Goal: Task Accomplishment & Management: Manage account settings

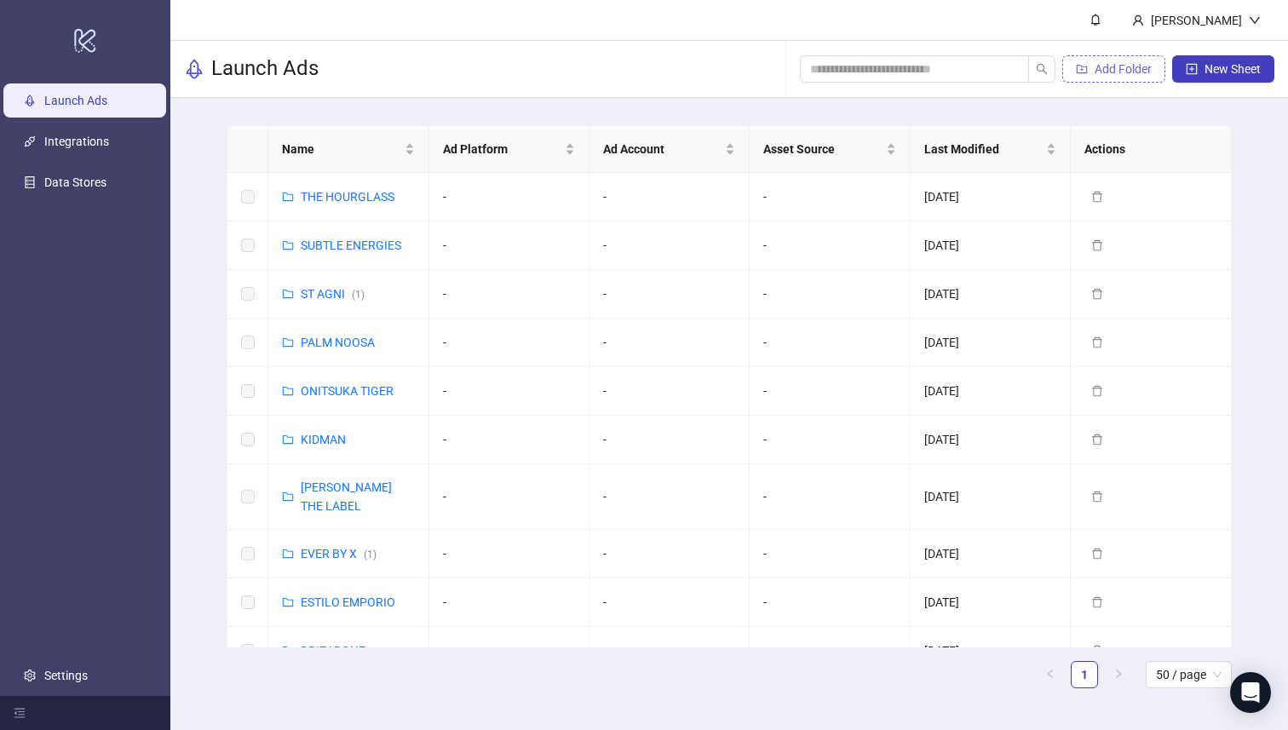
click at [1104, 72] on span "Add Folder" at bounding box center [1122, 69] width 57 height 14
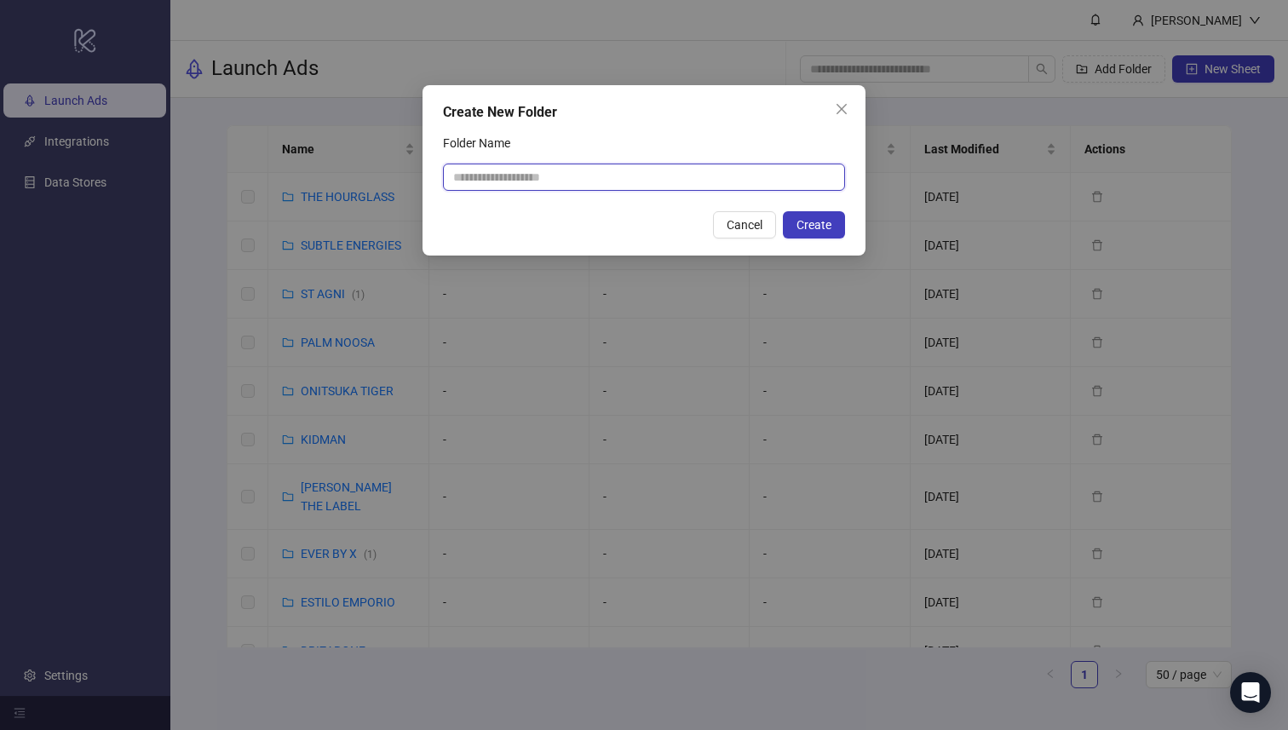
click at [519, 166] on input "Folder Name" at bounding box center [644, 177] width 402 height 27
type input "******"
click at [818, 222] on span "Create" at bounding box center [813, 225] width 35 height 14
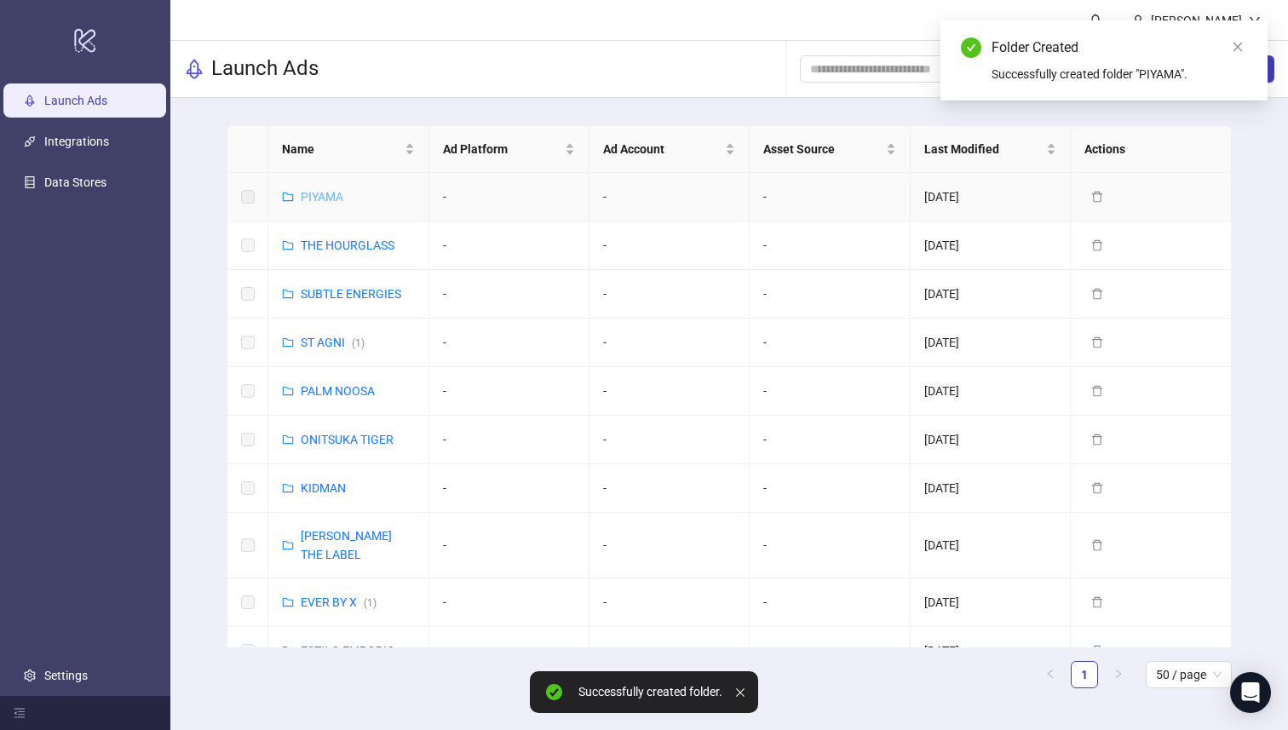
click at [320, 203] on div "PIYAMA" at bounding box center [322, 196] width 43 height 19
click at [315, 192] on link "PIYAMA" at bounding box center [322, 197] width 43 height 14
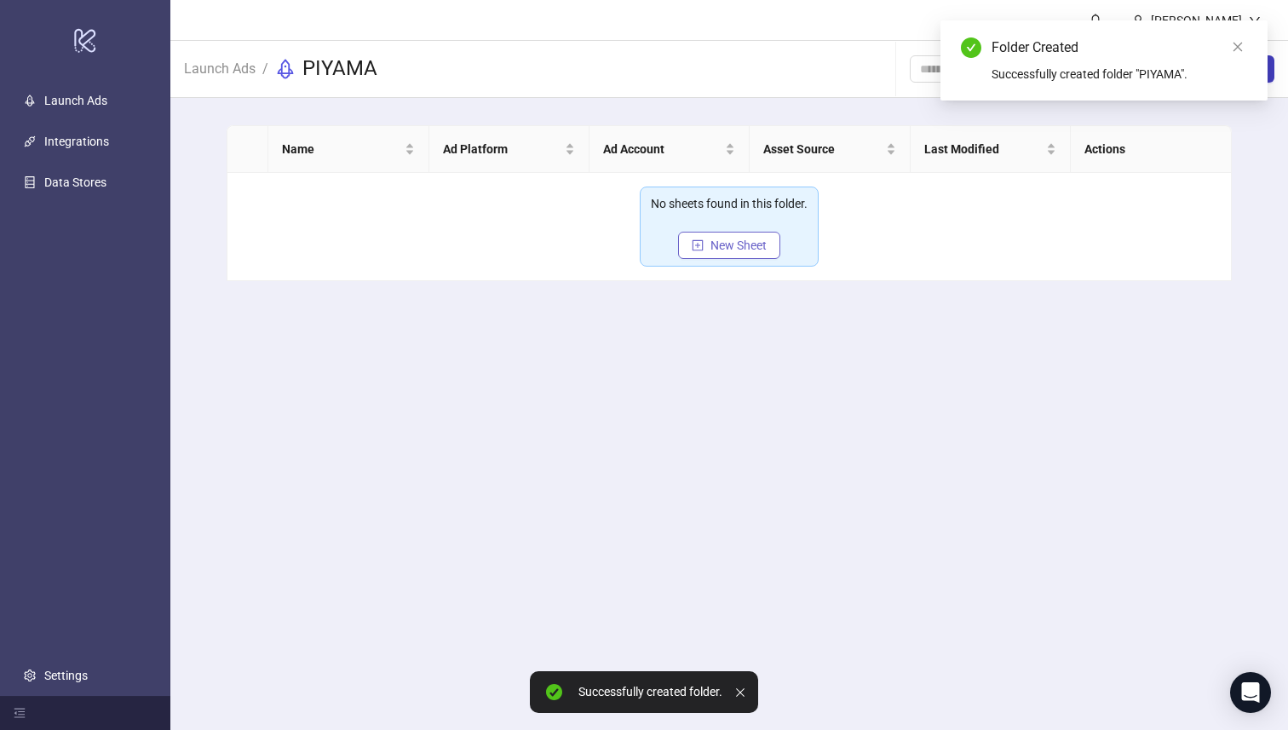
click at [748, 248] on span "New Sheet" at bounding box center [738, 245] width 56 height 14
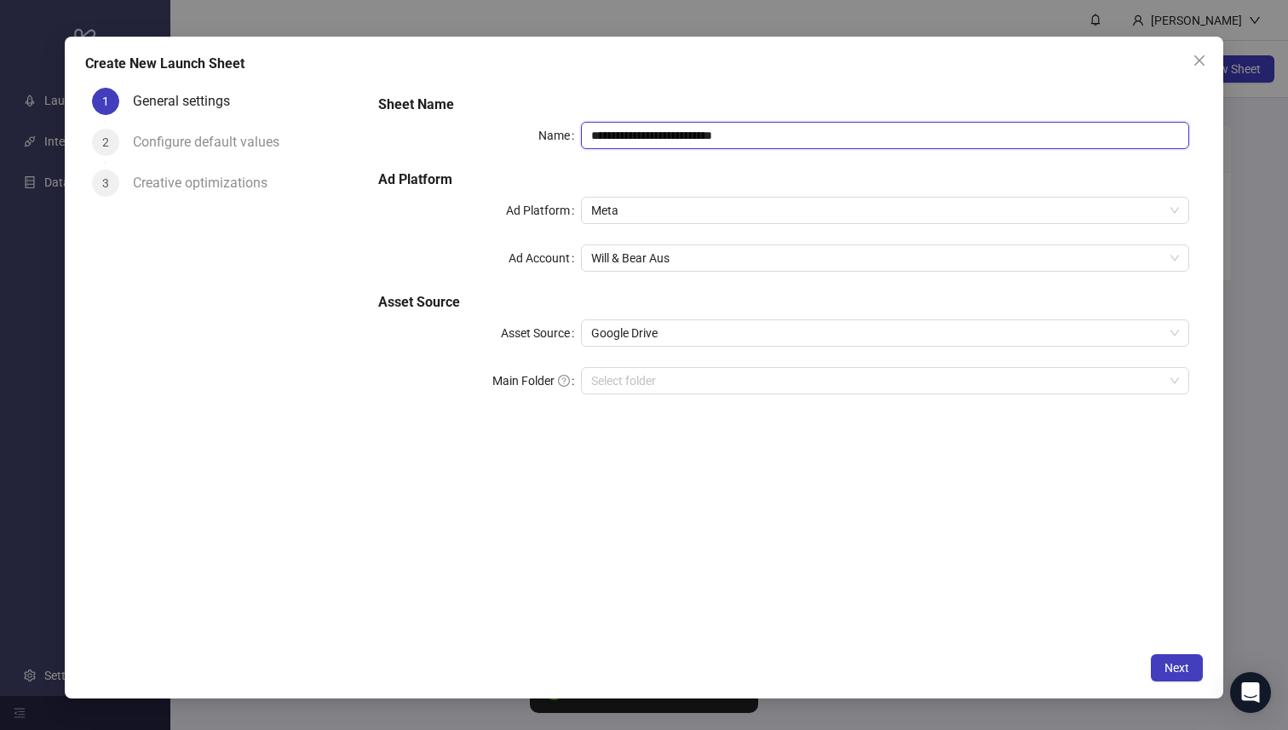
click at [669, 135] on input "**********" at bounding box center [885, 135] width 608 height 27
click at [645, 260] on span "Will & Bear Aus" at bounding box center [885, 258] width 588 height 26
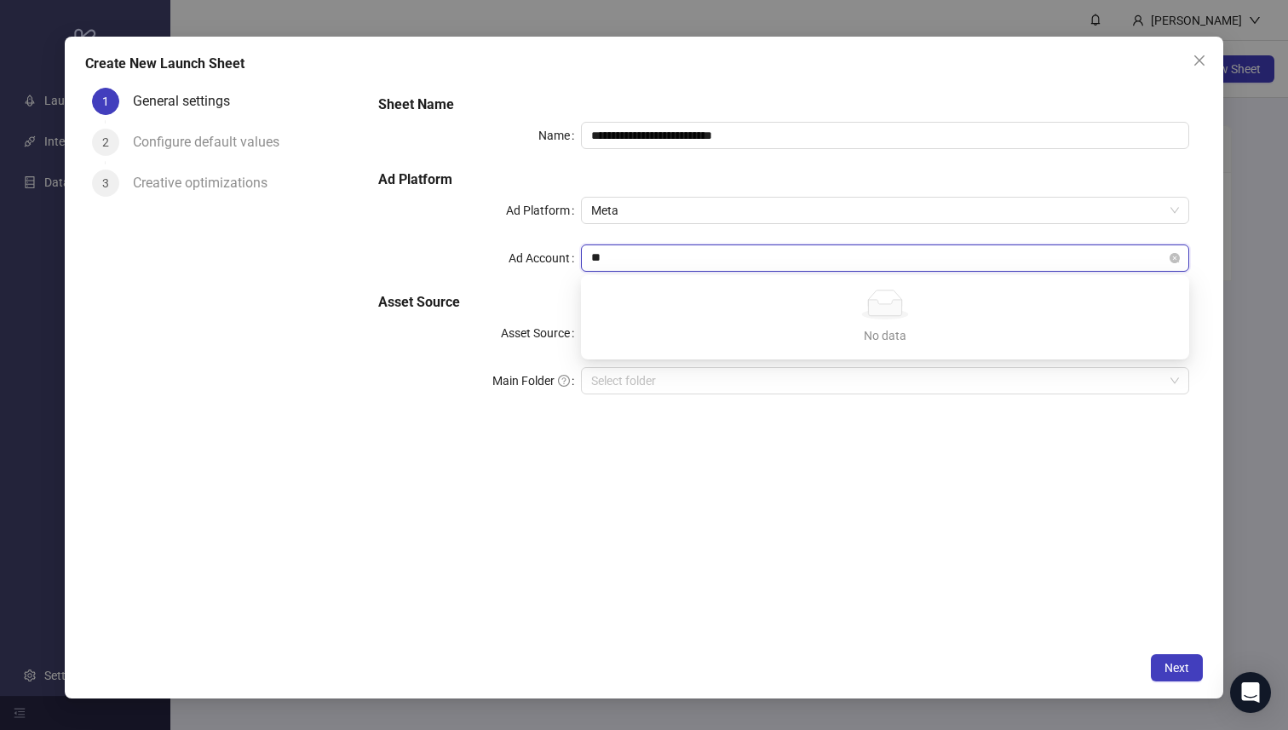
type input "*"
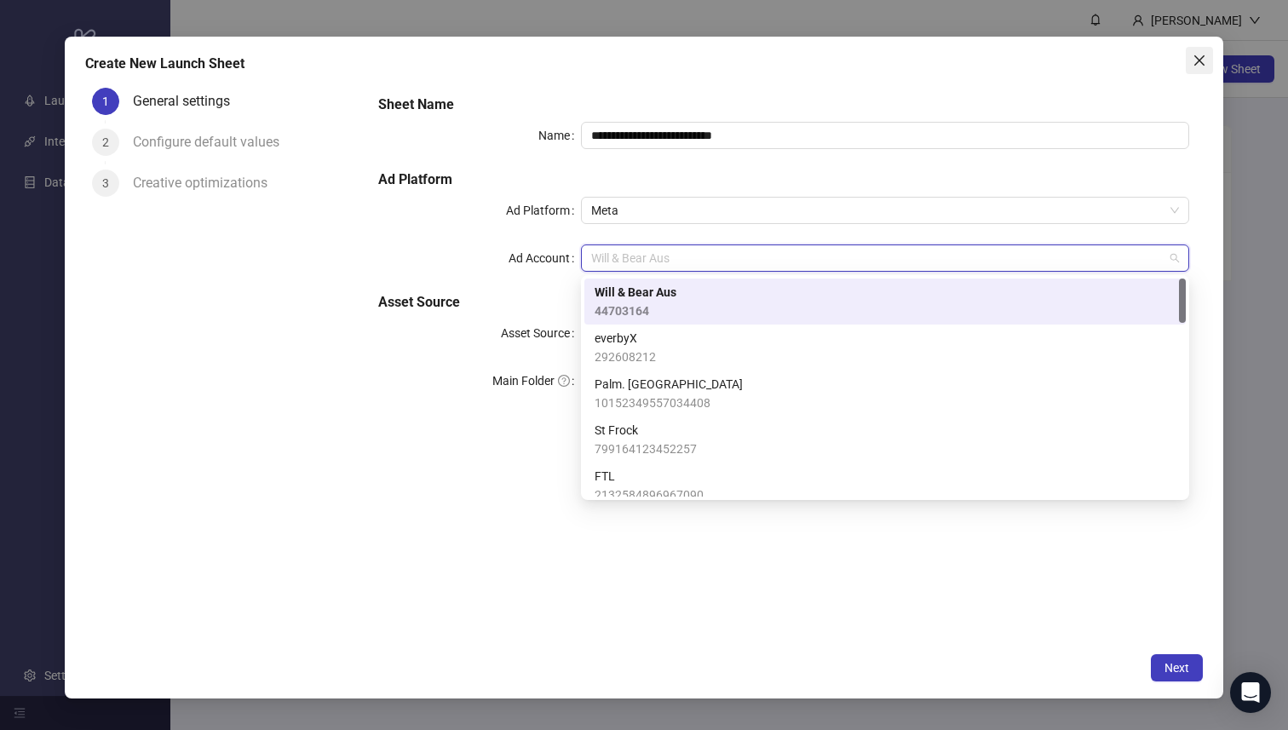
click at [1206, 62] on span "Close" at bounding box center [1198, 61] width 27 height 14
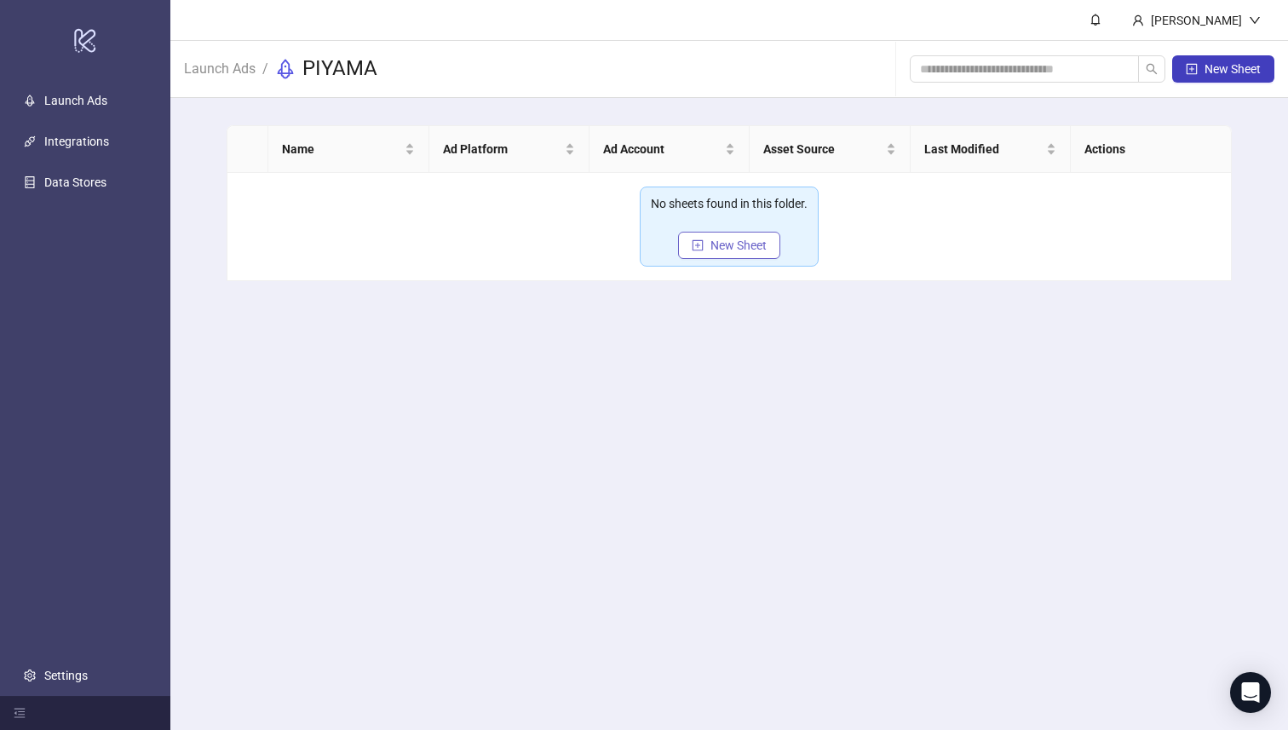
click at [755, 248] on span "New Sheet" at bounding box center [738, 245] width 56 height 14
type input "**********"
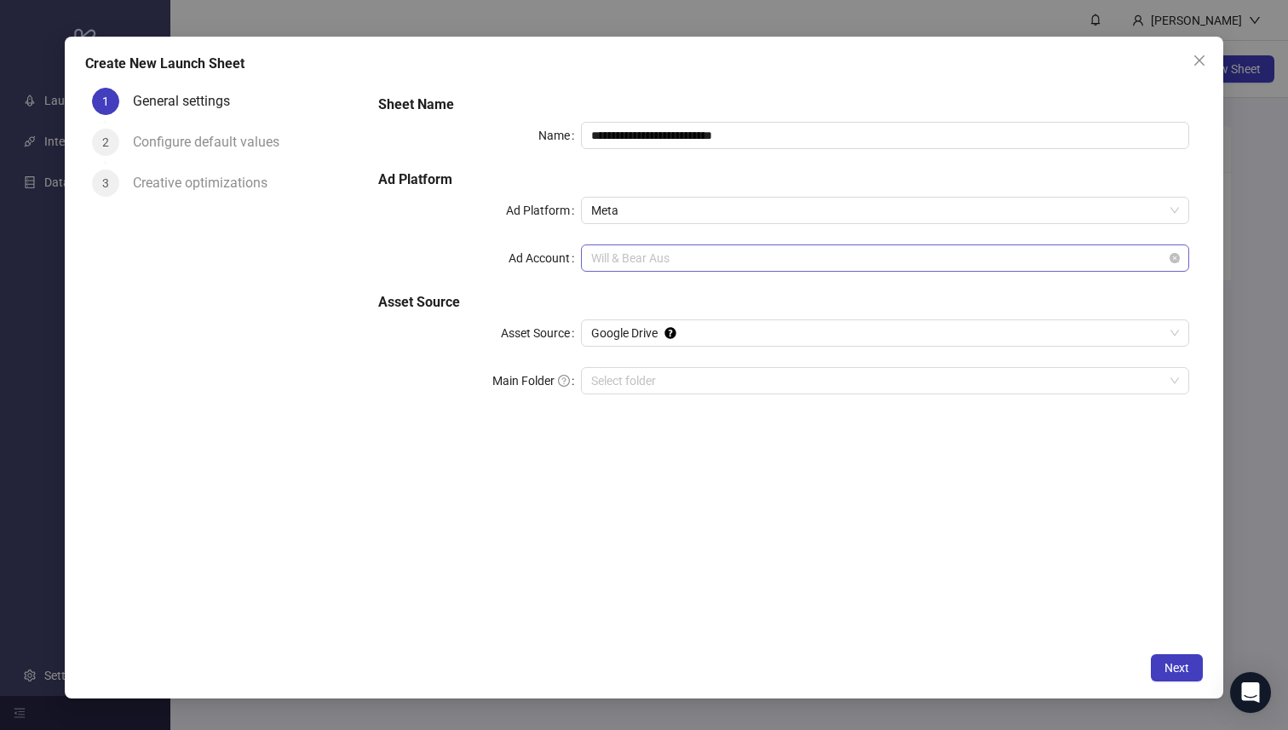
click at [643, 259] on span "Will & Bear Aus" at bounding box center [885, 258] width 588 height 26
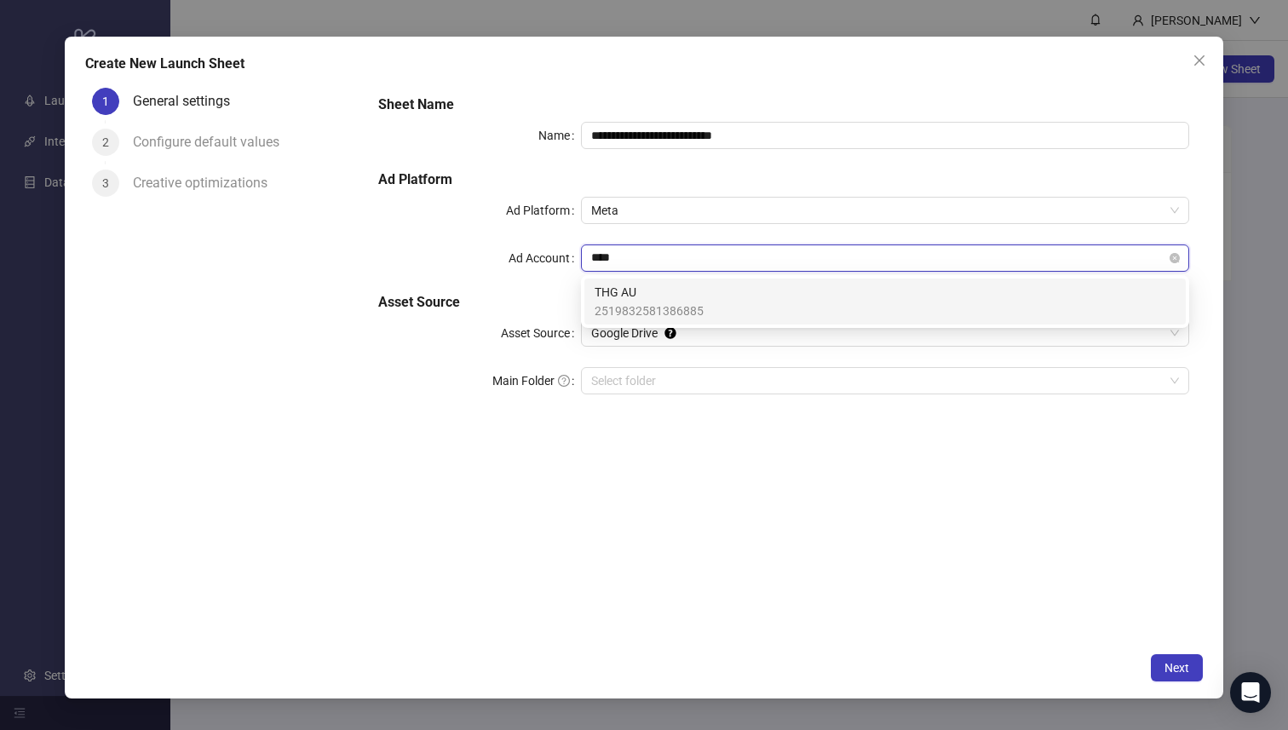
type input "*****"
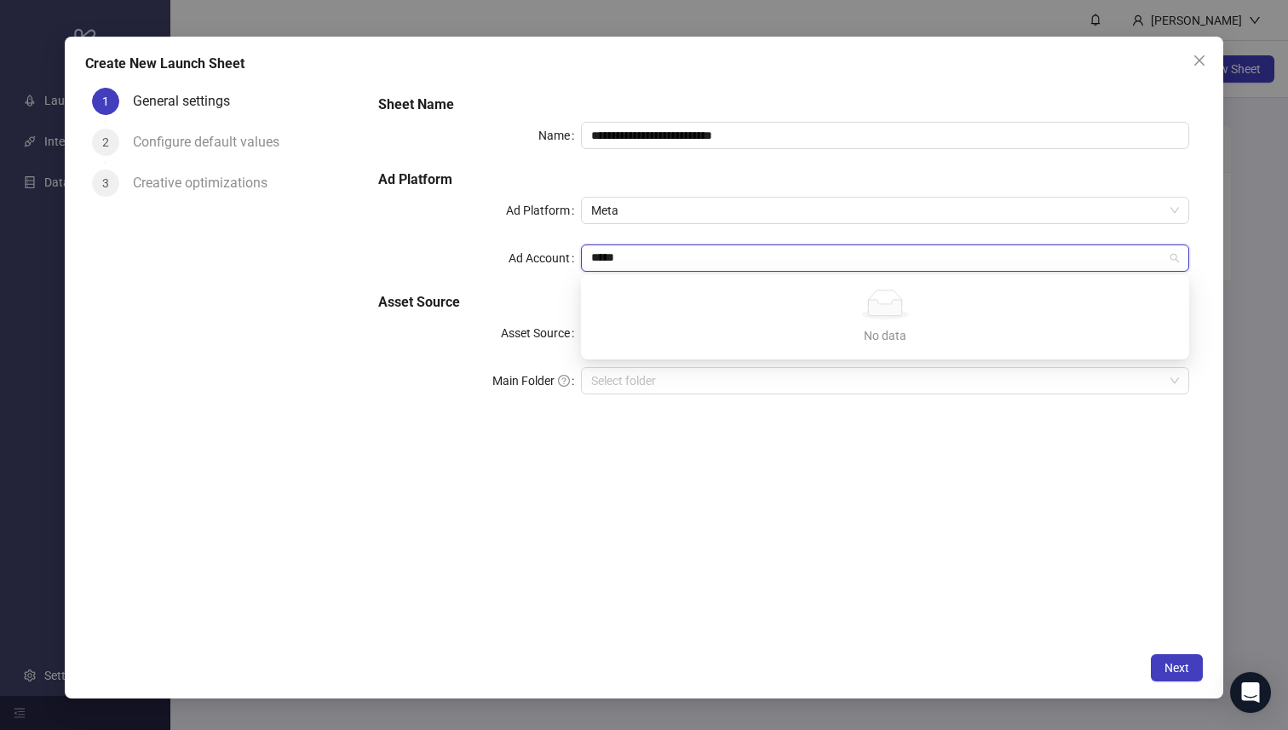
drag, startPoint x: 657, startPoint y: 261, endPoint x: 519, endPoint y: 261, distance: 138.0
click at [530, 261] on div "Ad Account ***** Will & Bear Aus" at bounding box center [784, 257] width 812 height 27
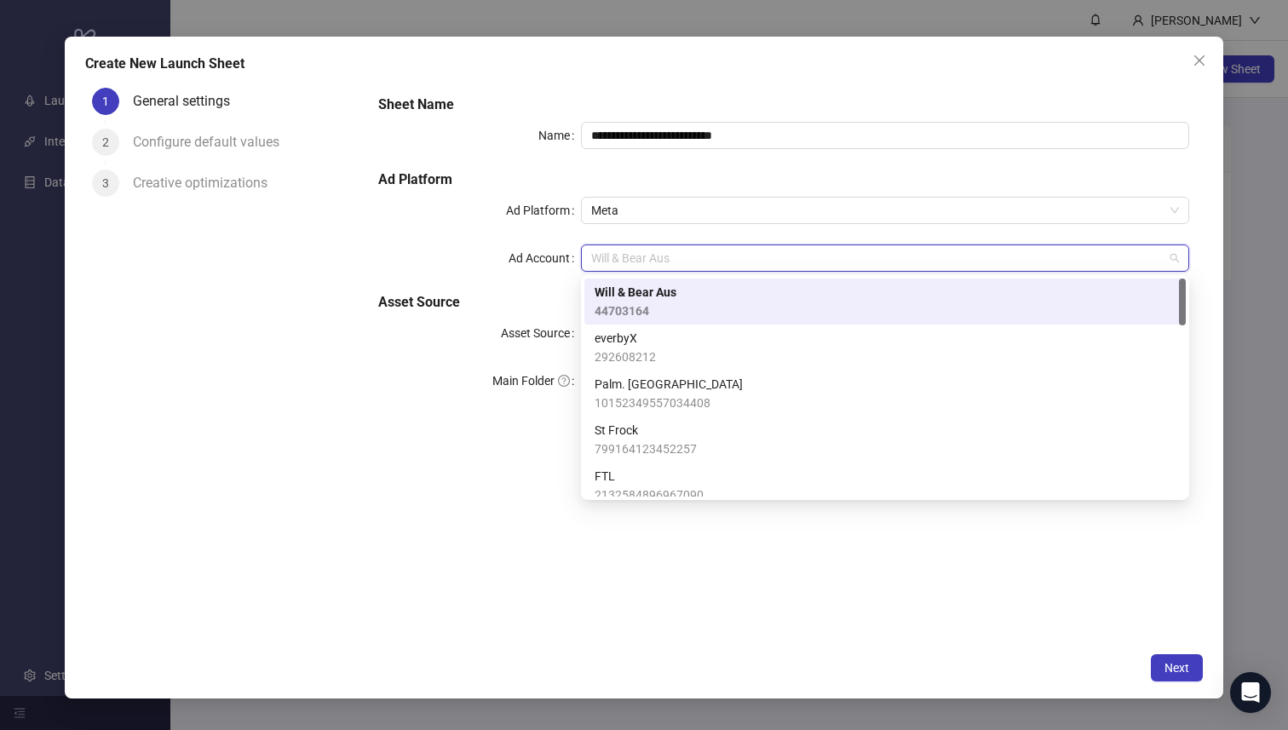
click at [1102, 56] on div "Create New Launch Sheet" at bounding box center [644, 64] width 1118 height 20
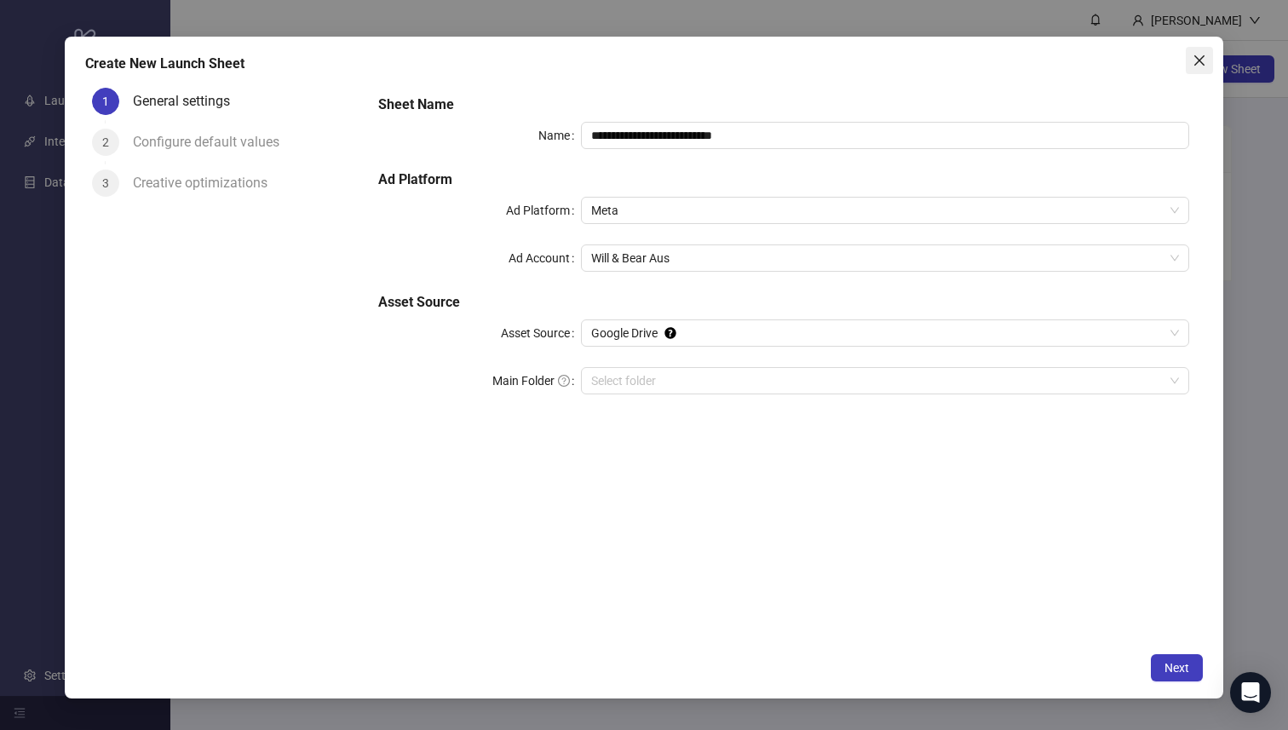
click at [1206, 64] on icon "close" at bounding box center [1199, 61] width 14 height 14
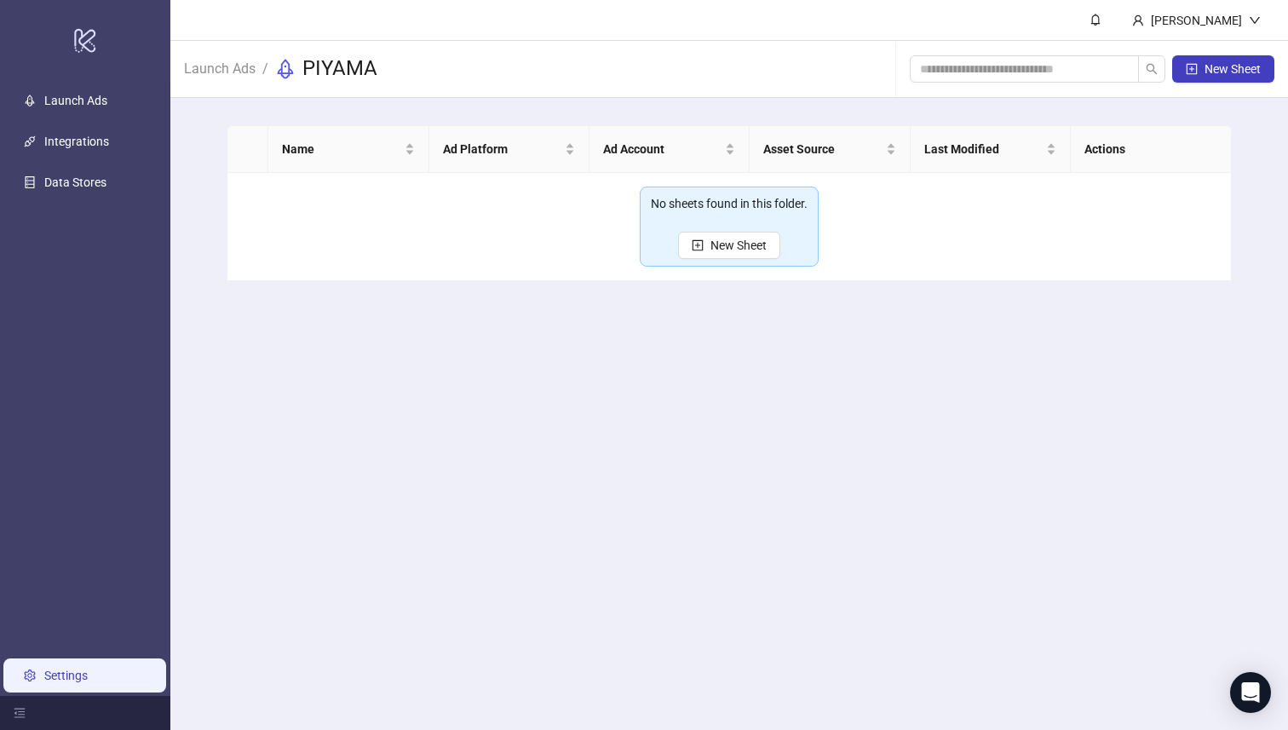
click at [85, 682] on link "Settings" at bounding box center [65, 675] width 43 height 14
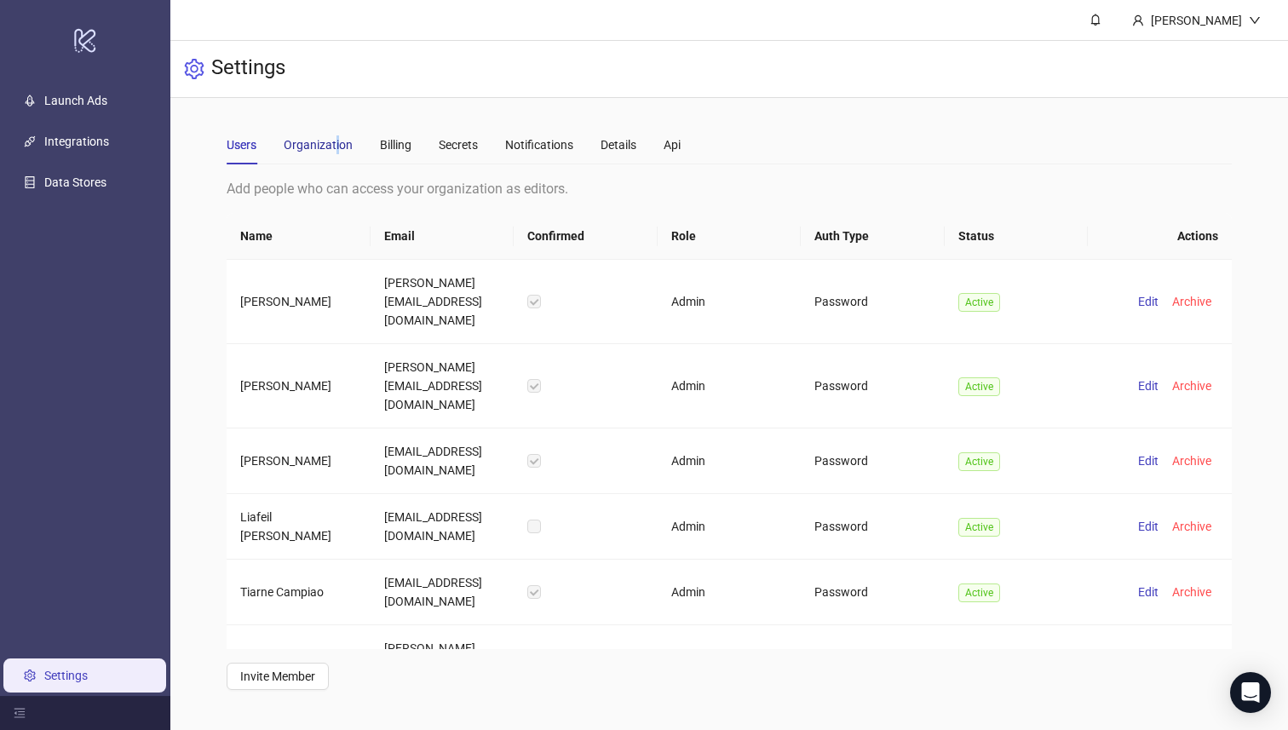
click at [336, 141] on div "Organization" at bounding box center [318, 144] width 69 height 19
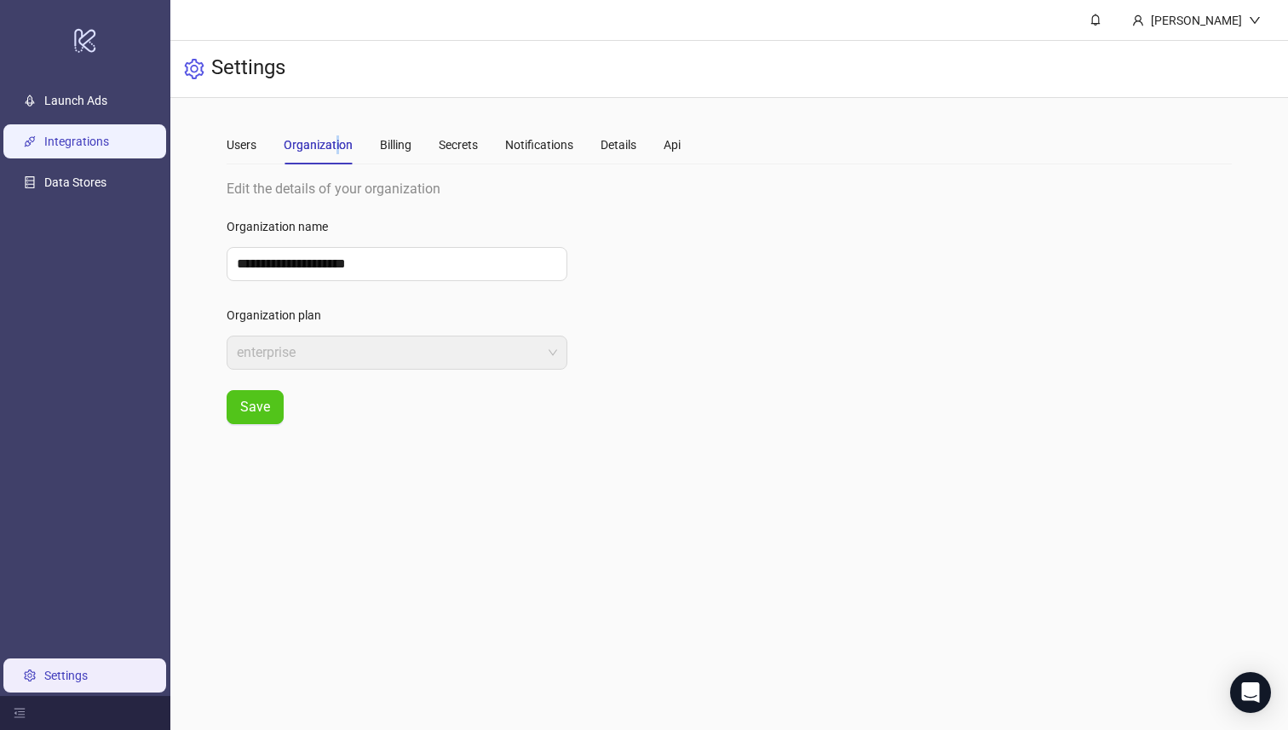
click at [85, 138] on link "Integrations" at bounding box center [76, 142] width 65 height 14
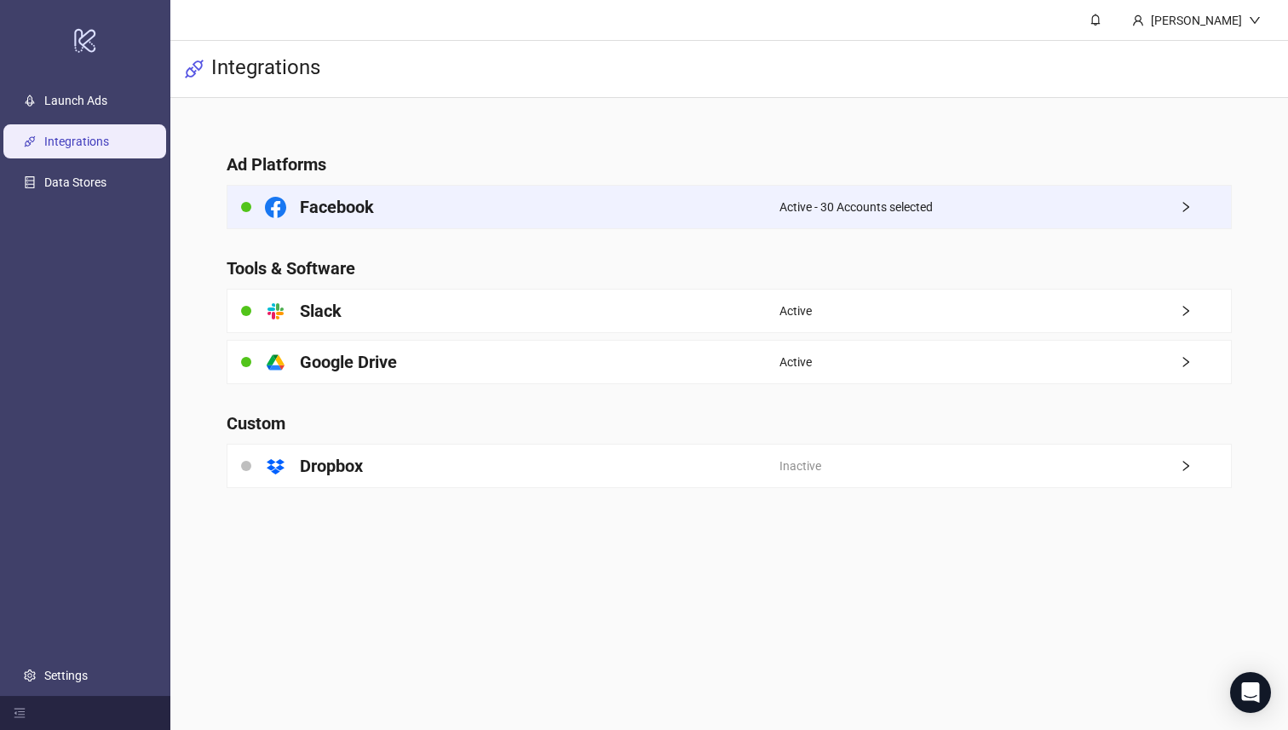
click at [1115, 215] on div "Active - 30 Accounts selected" at bounding box center [1004, 207] width 451 height 43
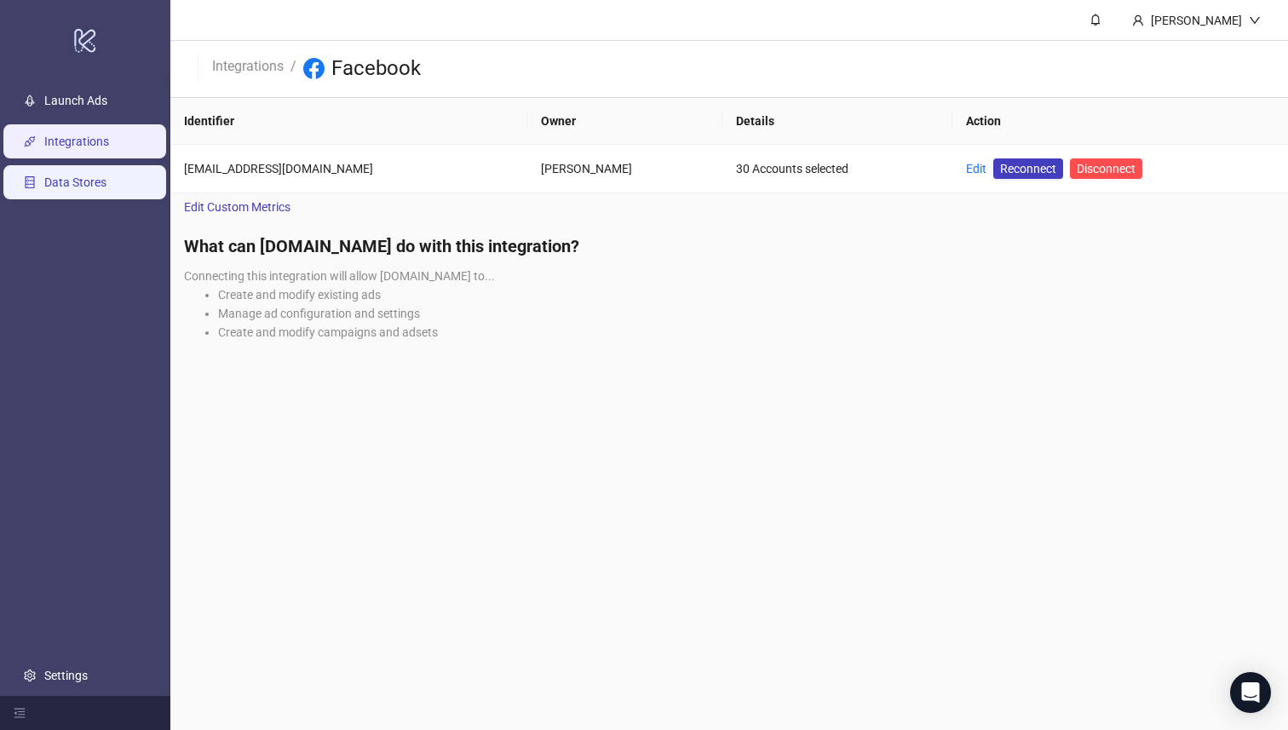
click at [95, 176] on link "Data Stores" at bounding box center [75, 183] width 62 height 14
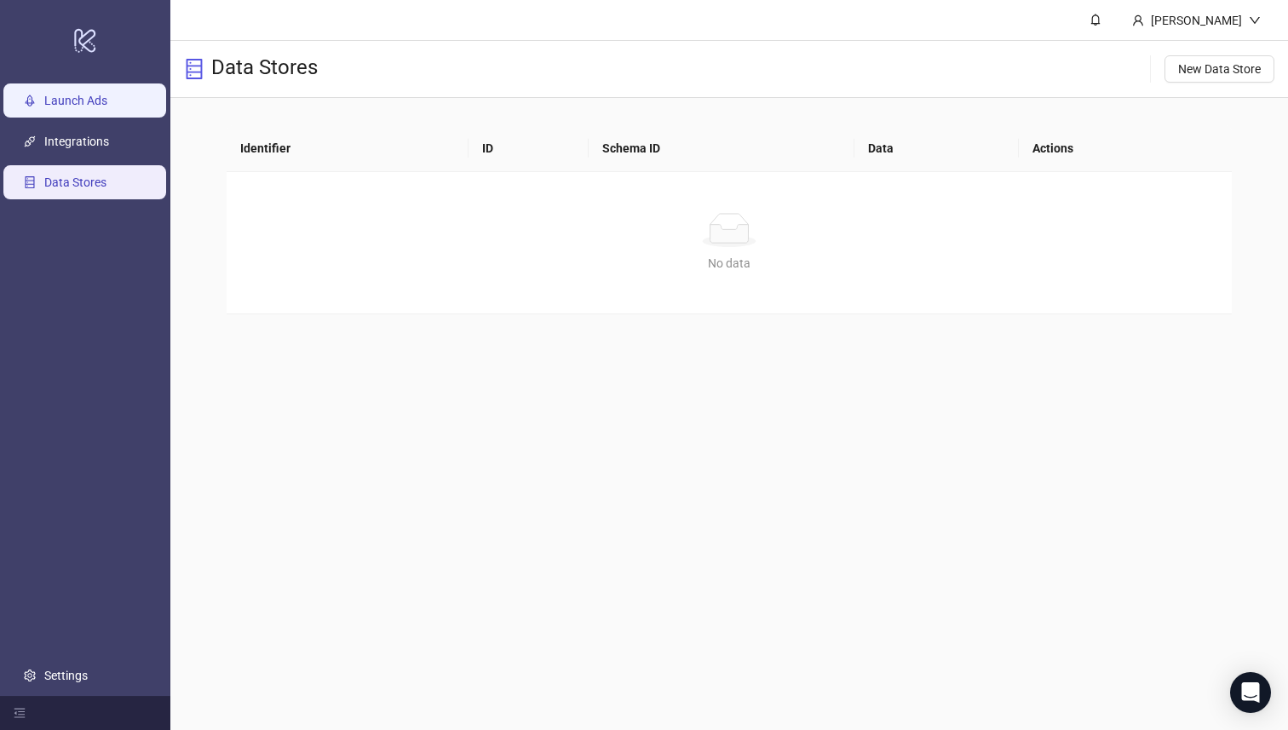
click at [88, 102] on link "Launch Ads" at bounding box center [75, 102] width 63 height 14
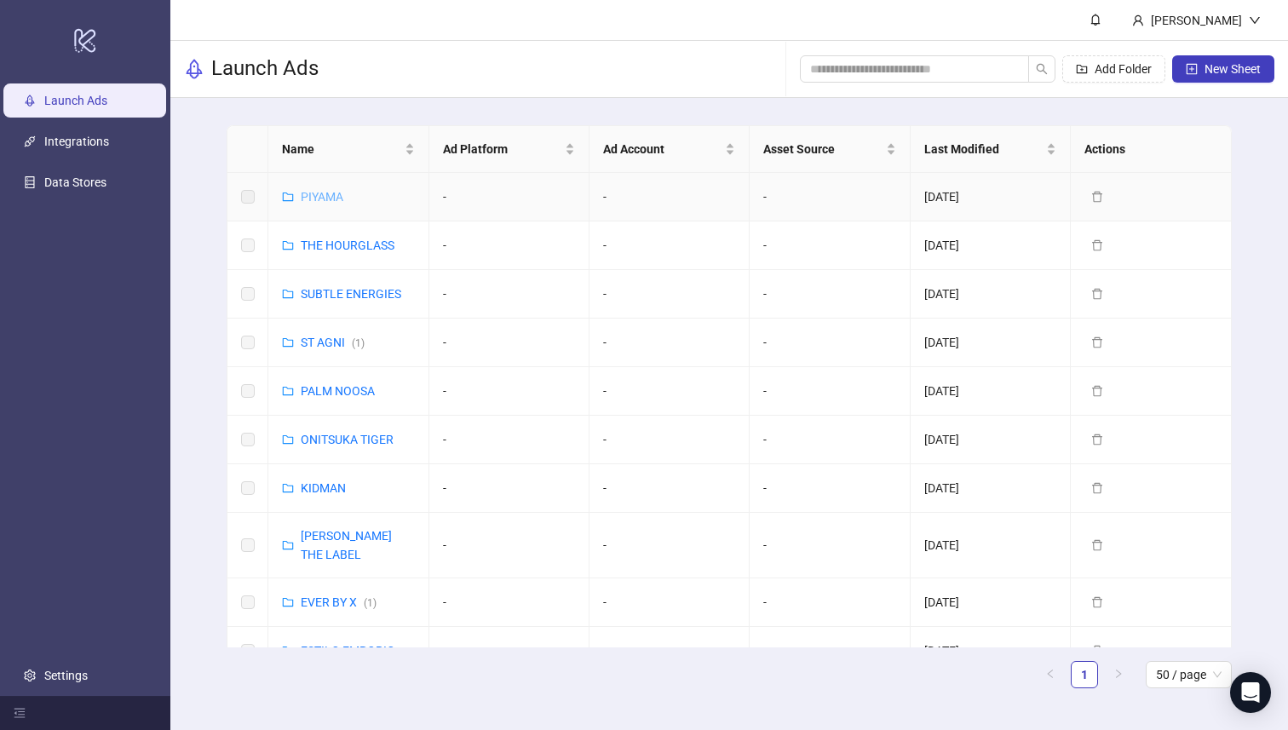
click at [312, 198] on link "PIYAMA" at bounding box center [322, 197] width 43 height 14
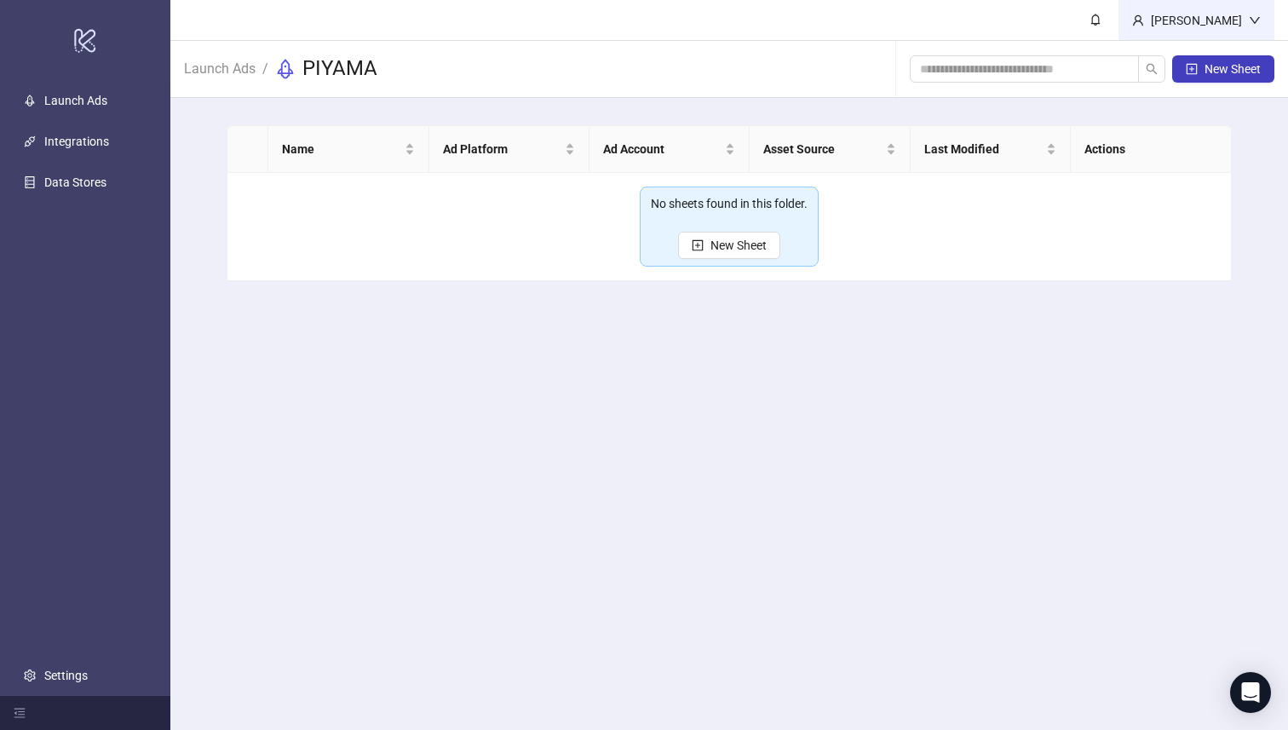
click at [1237, 30] on div "[PERSON_NAME]" at bounding box center [1196, 20] width 156 height 40
click at [696, 490] on main "[PERSON_NAME] Launch Ads / PIYAMA New Sheet Name Ad Platform Ad Account Asset S…" at bounding box center [728, 365] width 1117 height 730
